Goal: Information Seeking & Learning: Check status

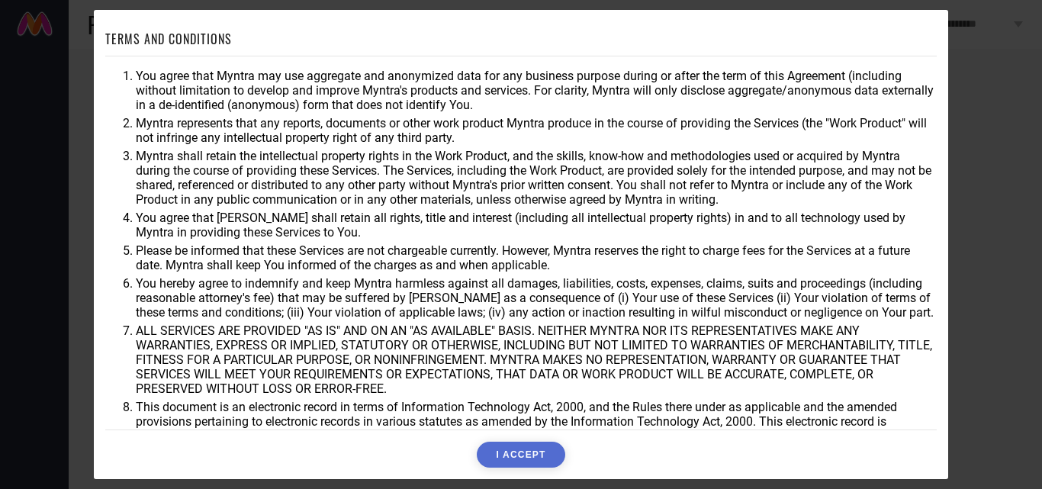
click at [518, 456] on button "I ACCEPT" at bounding box center [521, 455] width 88 height 26
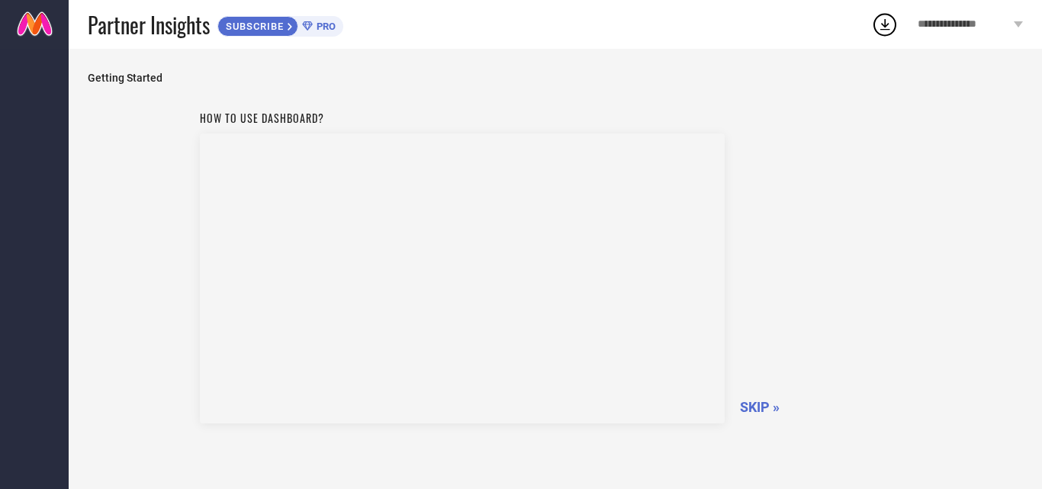
click at [948, 255] on div "How to use dashboard? SKIP »" at bounding box center [555, 316] width 935 height 427
click at [755, 403] on span "SKIP »" at bounding box center [760, 407] width 40 height 16
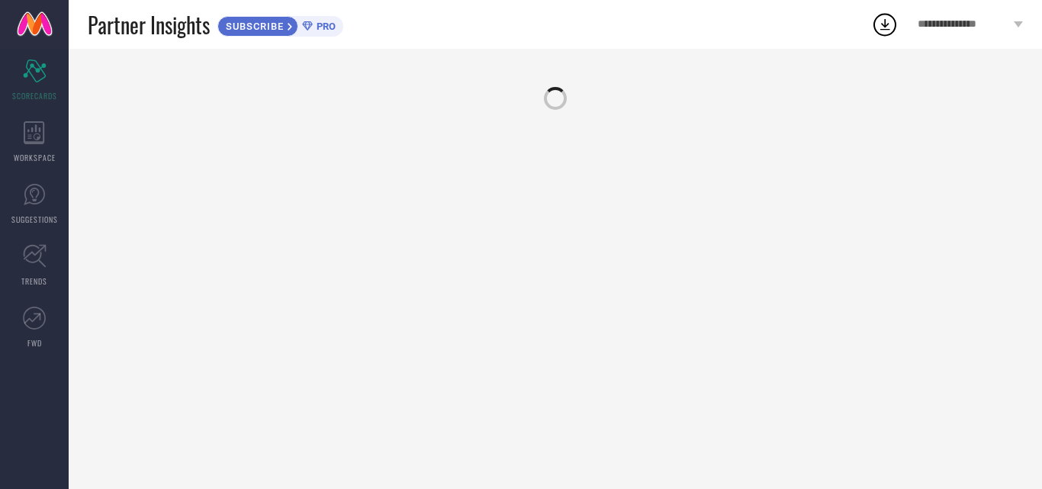
click at [92, 53] on div at bounding box center [556, 269] width 974 height 440
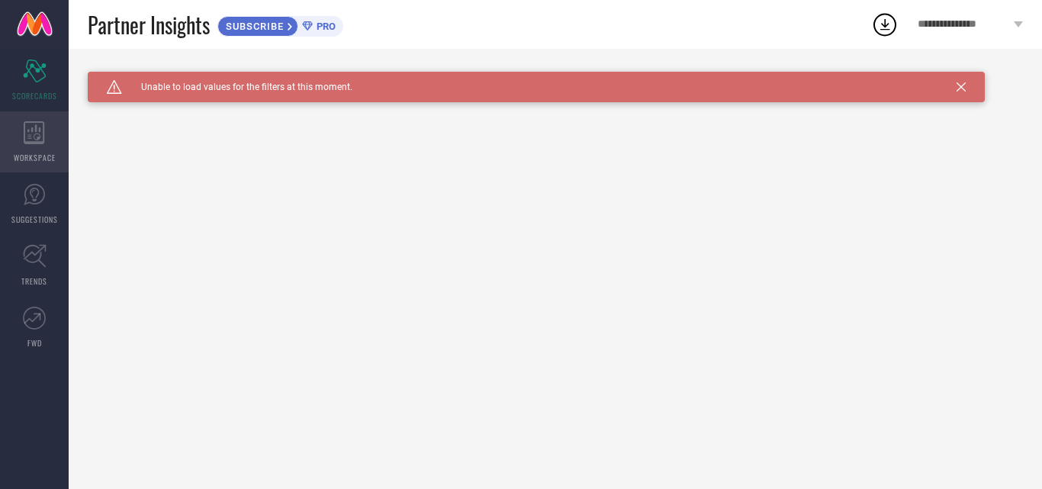
click at [37, 131] on icon at bounding box center [34, 132] width 21 height 23
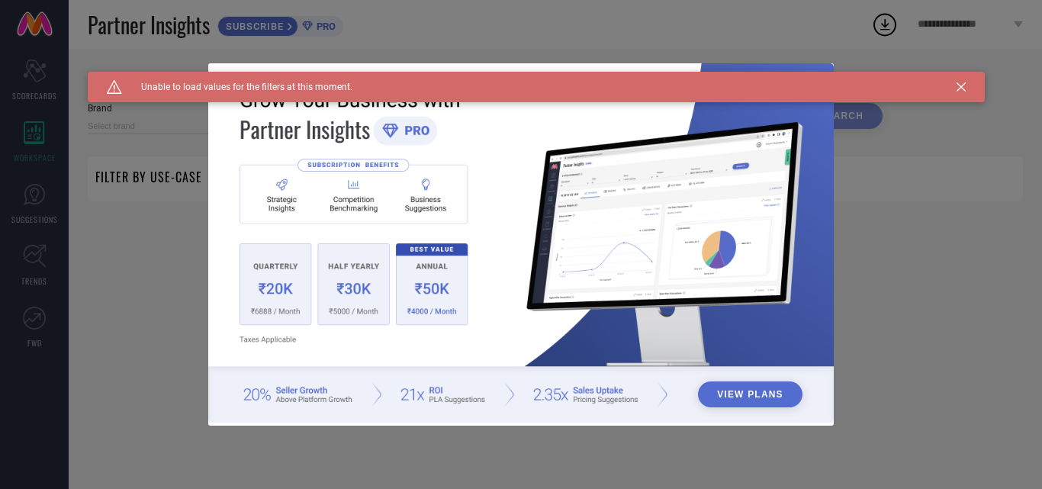
type input "1 STOP FASHION"
type input "All"
click at [42, 201] on div "View Plans" at bounding box center [521, 244] width 1042 height 489
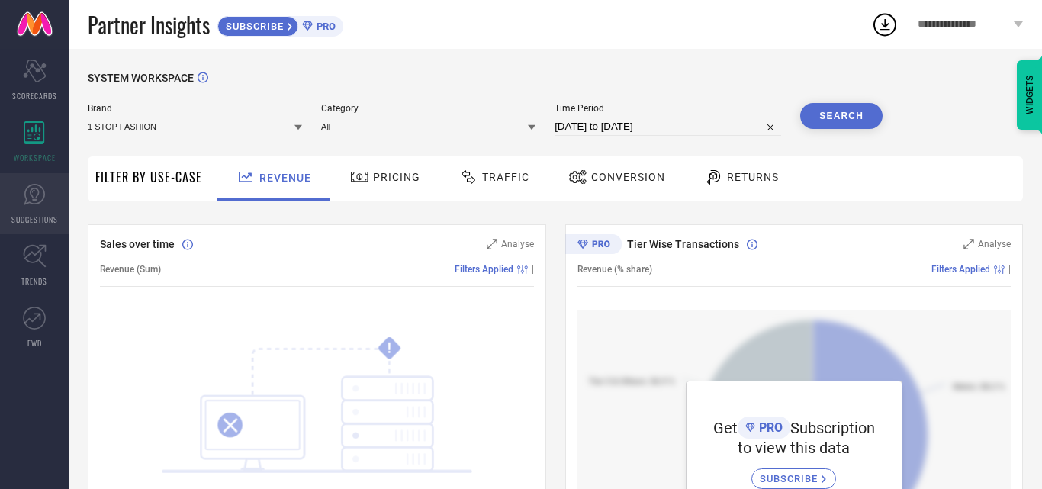
click at [42, 201] on icon at bounding box center [34, 194] width 21 height 21
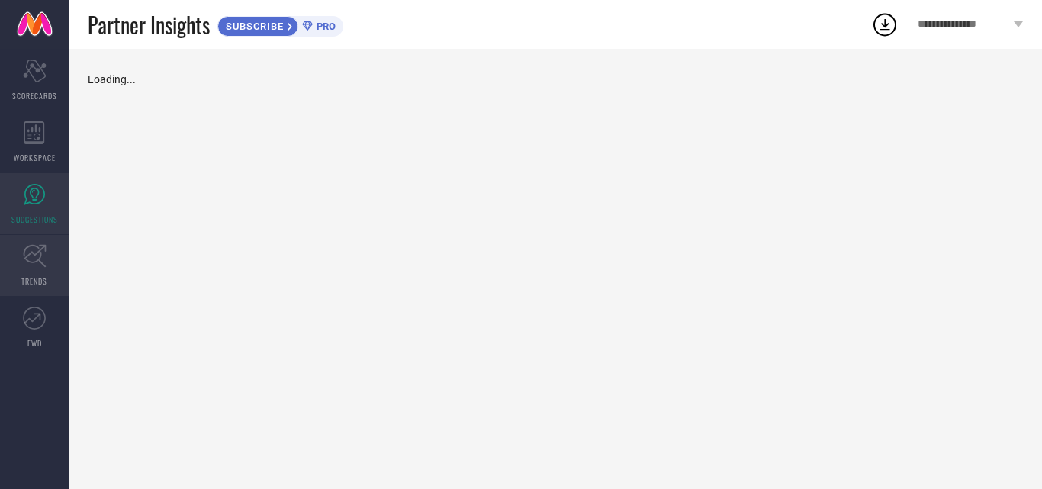
click at [42, 251] on icon at bounding box center [35, 256] width 24 height 24
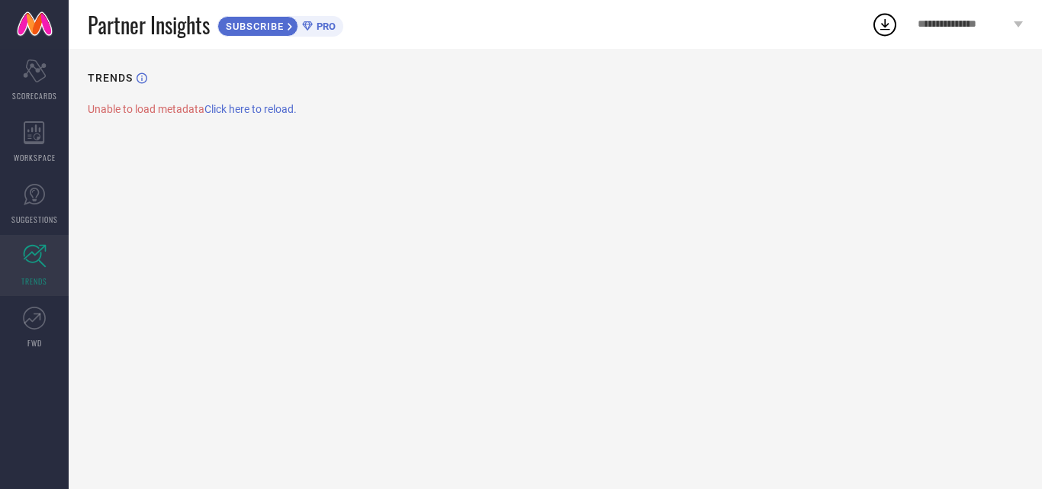
click at [249, 106] on span "Click here to reload." at bounding box center [250, 109] width 92 height 12
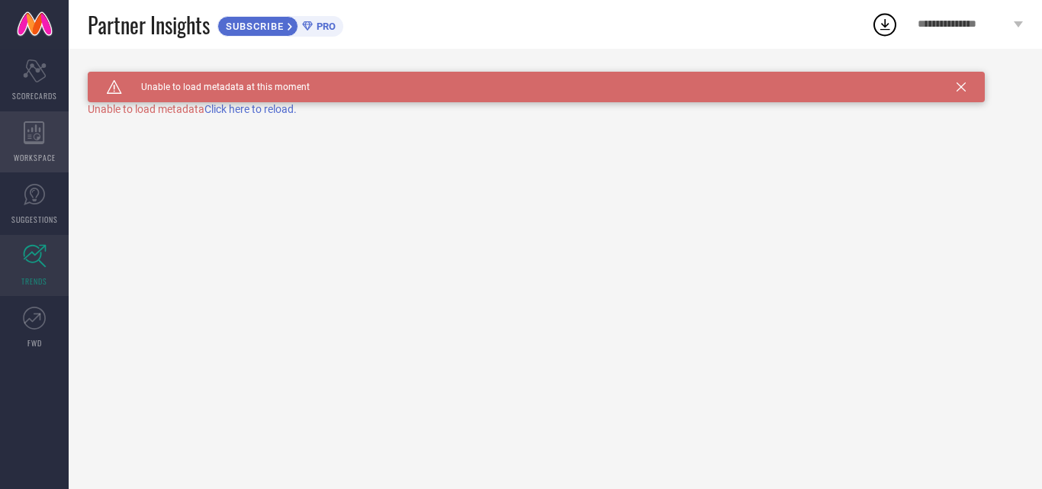
click at [32, 144] on div "WORKSPACE" at bounding box center [34, 141] width 69 height 61
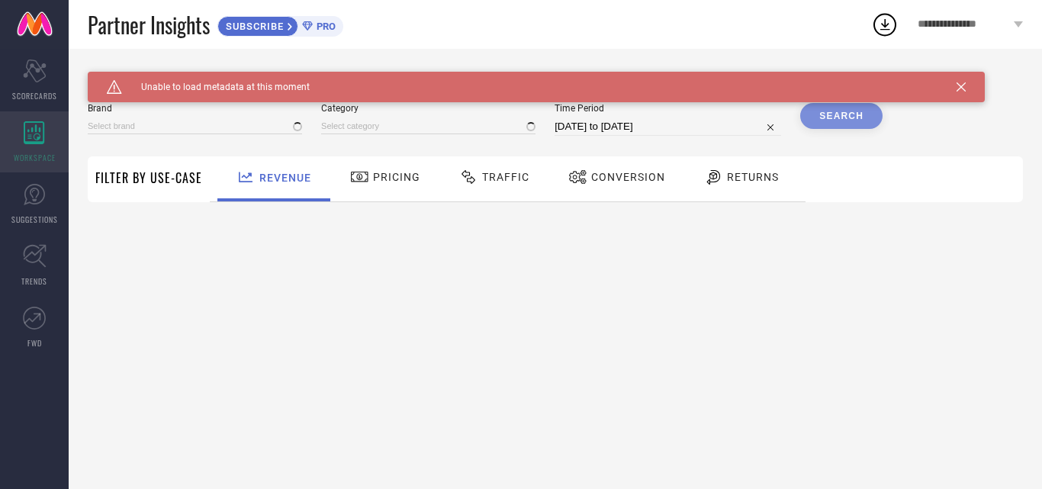
type input "1 STOP FASHION"
type input "All"
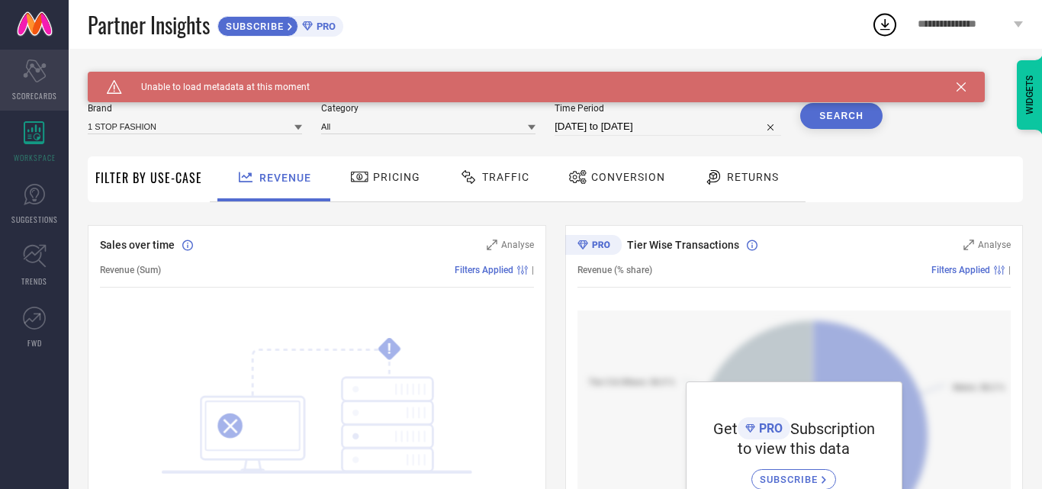
click at [35, 66] on icon "Scorecard" at bounding box center [35, 71] width 24 height 23
